Goal: Check status

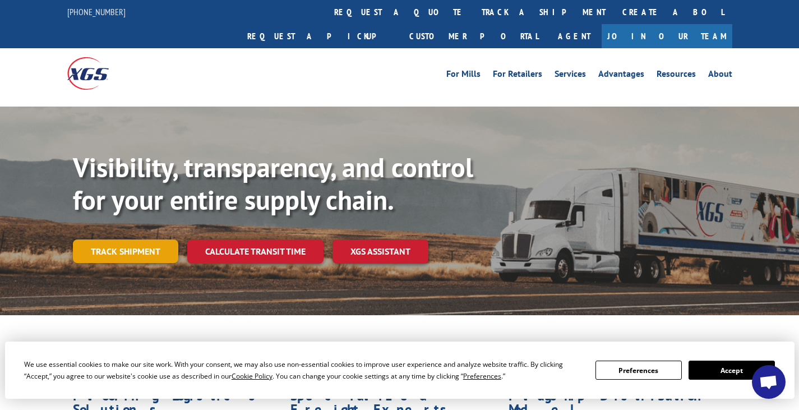
click at [132, 240] on link "Track shipment" at bounding box center [125, 252] width 105 height 24
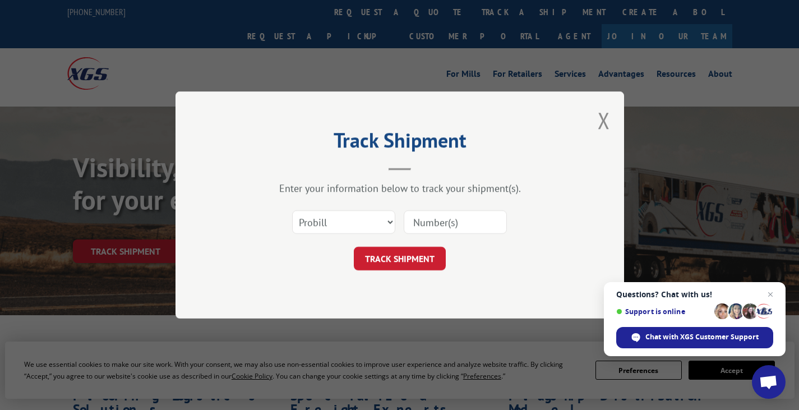
click at [445, 222] on input at bounding box center [455, 222] width 103 height 24
paste input "17501633"
type input "17501633"
click at [422, 256] on button "TRACK SHIPMENT" at bounding box center [400, 259] width 92 height 24
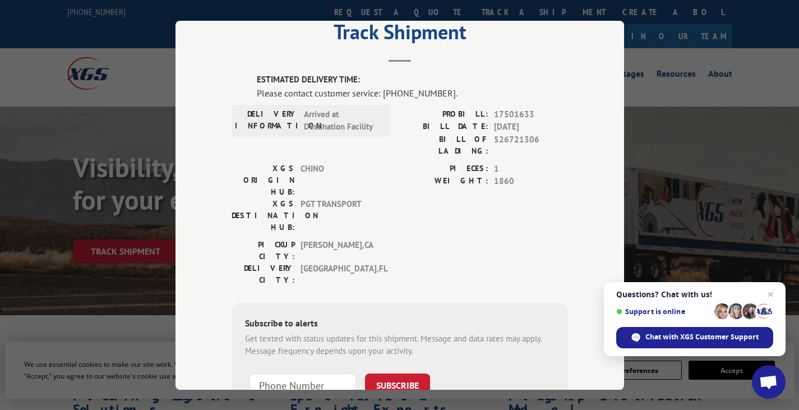
scroll to position [56, 0]
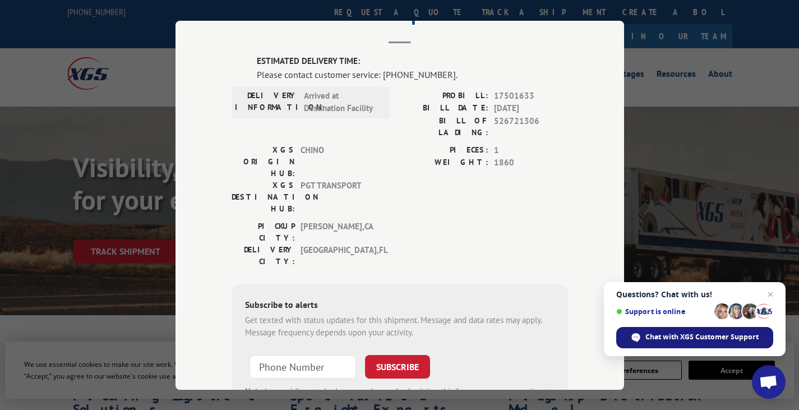
click at [696, 339] on span "Chat with XGS Customer Support" at bounding box center [702, 337] width 113 height 10
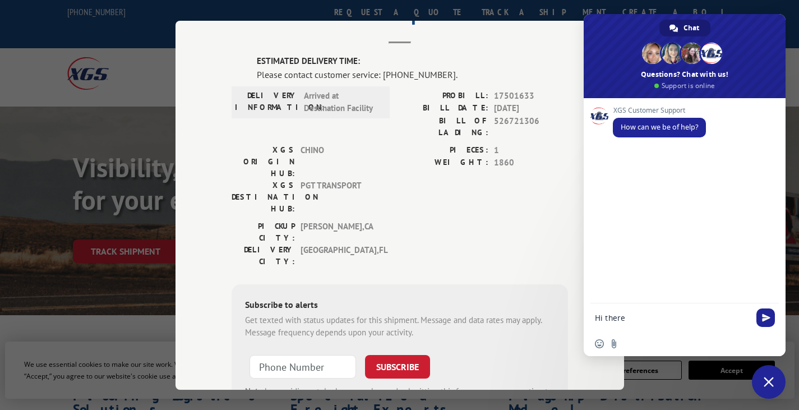
type textarea "Hi there,"
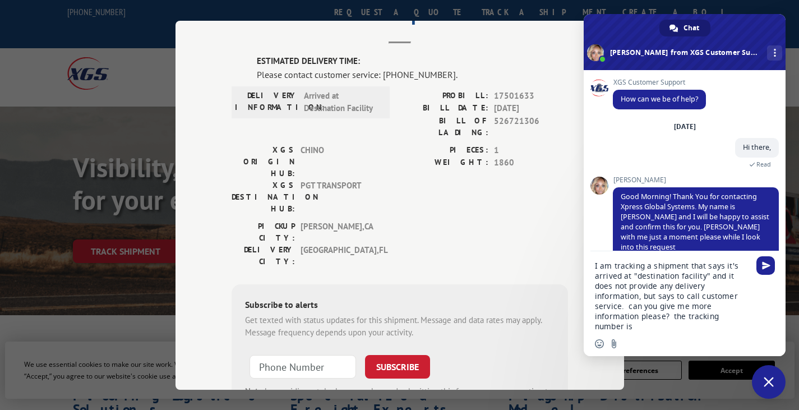
scroll to position [0, 0]
type textarea "I am tracking a shipment that says it's arrived at "destination facility" and i…"
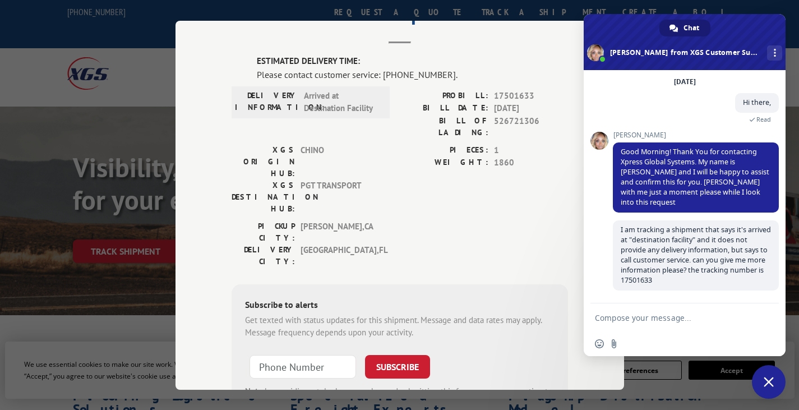
scroll to position [35, 0]
click at [602, 288] on div "XGS Customer Support How can we be of help? [DATE] Hi there, A few seconds ago …" at bounding box center [685, 186] width 202 height 233
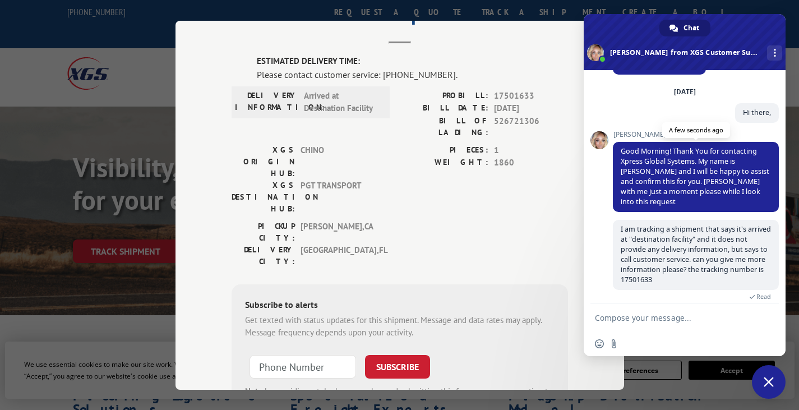
click at [650, 170] on span "Good Morning! Thank You for contacting Xpress Global Systems. My name is [PERSO…" at bounding box center [695, 176] width 149 height 60
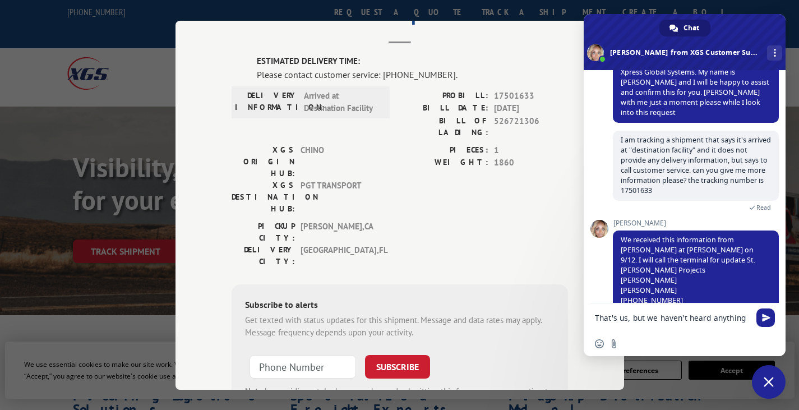
scroll to position [126, 0]
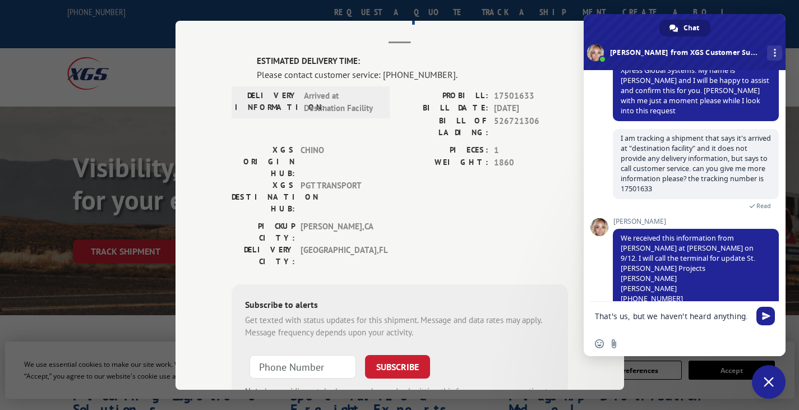
type textarea "That's us, but we haven't heard anything."
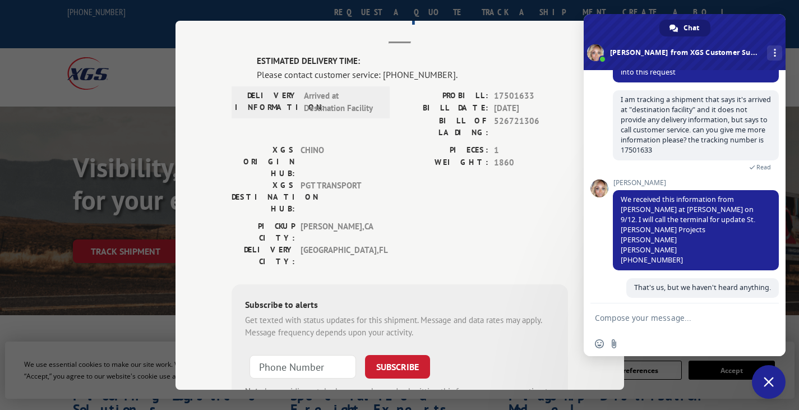
scroll to position [151, 0]
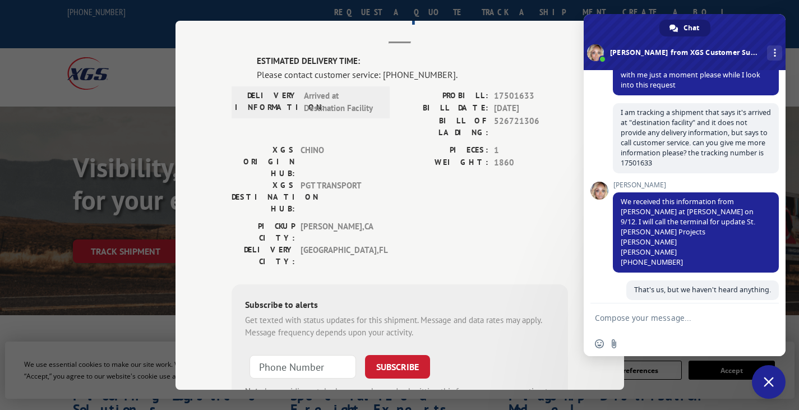
click at [625, 299] on div "That's us, but we haven't heard anything. Just now Read" at bounding box center [696, 301] width 166 height 43
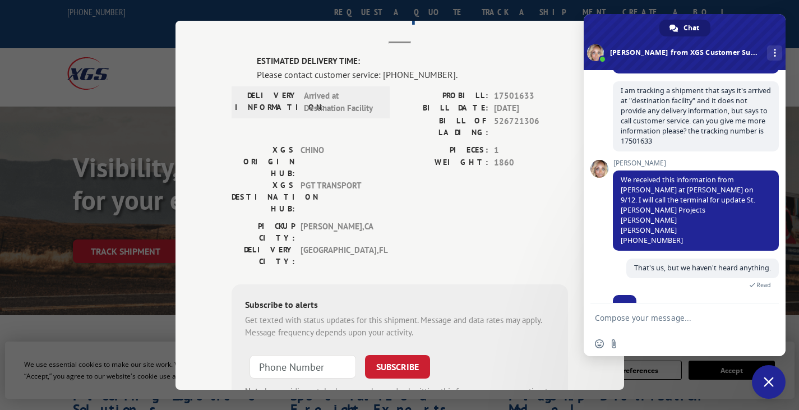
scroll to position [190, 0]
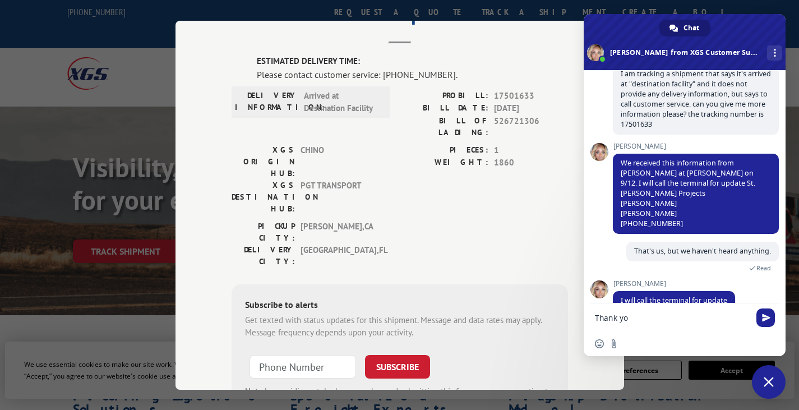
type textarea "Thank you"
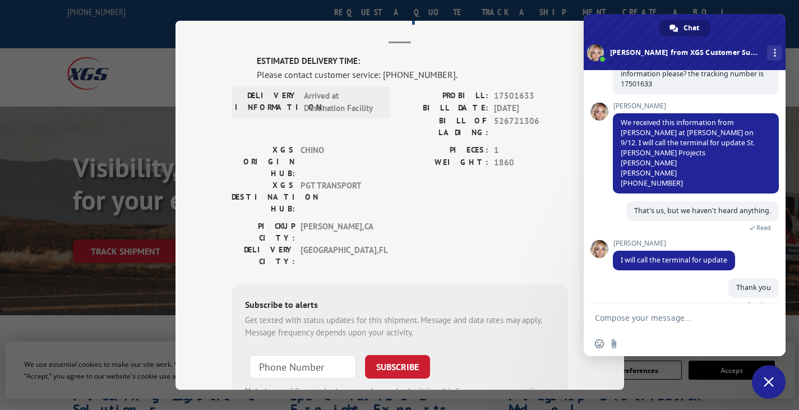
scroll to position [218, 0]
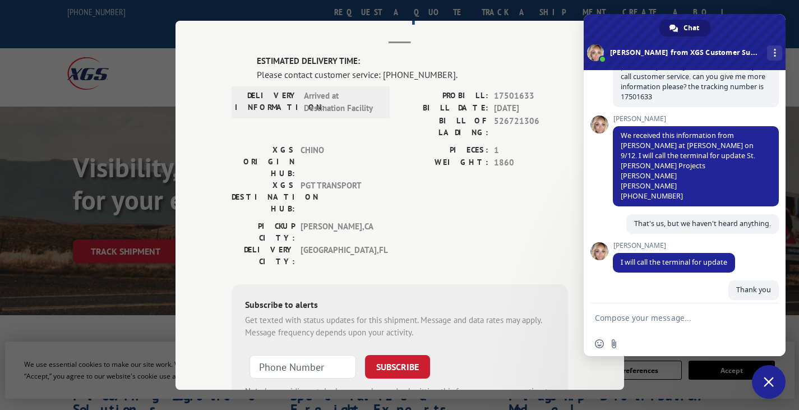
click at [656, 286] on div "Thank you Just now Read" at bounding box center [696, 301] width 166 height 43
click at [597, 181] on div "XGS Customer Support How can we be of help? [DATE] Hi there, 2 minutes ago [PER…" at bounding box center [685, 186] width 202 height 233
click at [642, 155] on span "We received this information from [PERSON_NAME] at [PERSON_NAME] on 9/12. I wil…" at bounding box center [688, 166] width 135 height 70
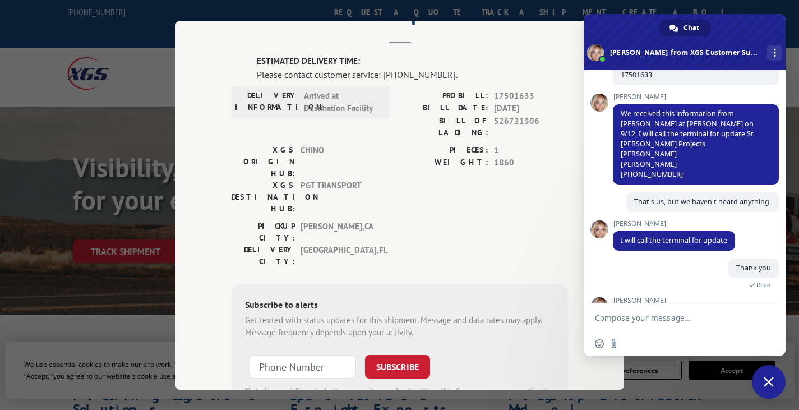
scroll to position [287, 0]
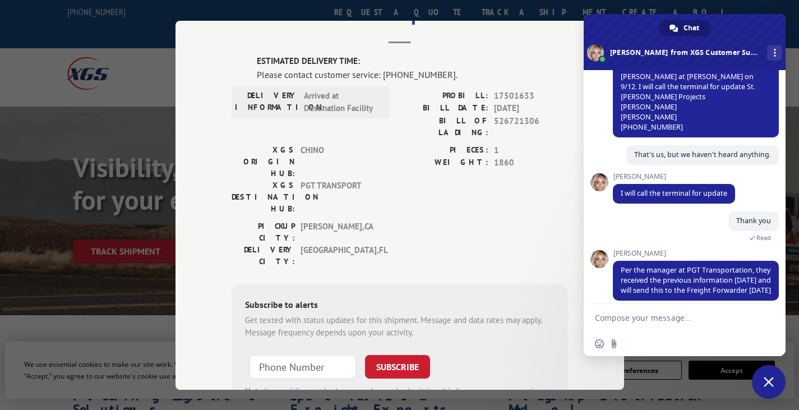
click at [661, 319] on textarea "Compose your message..." at bounding box center [672, 318] width 155 height 10
type textarea "okay, thank you very much for checking!"
click at [764, 314] on span "Send" at bounding box center [766, 316] width 8 height 8
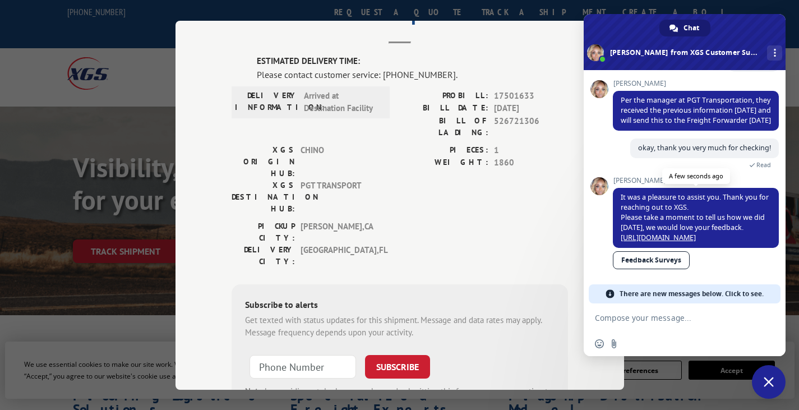
scroll to position [427, 0]
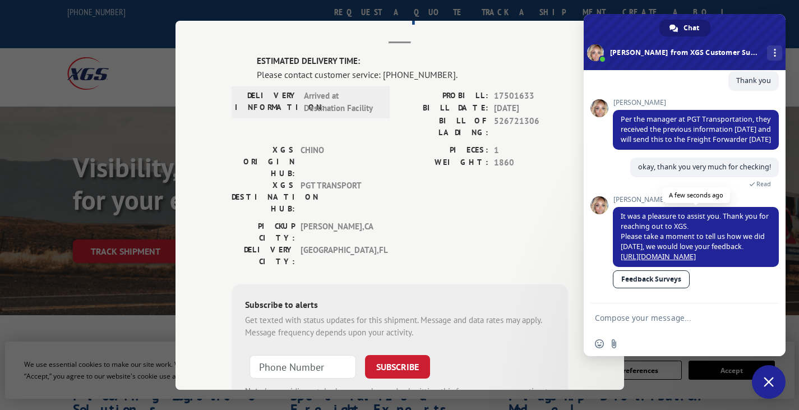
click at [691, 252] on link "[URL][DOMAIN_NAME]" at bounding box center [658, 257] width 75 height 10
